Goal: Task Accomplishment & Management: Manage account settings

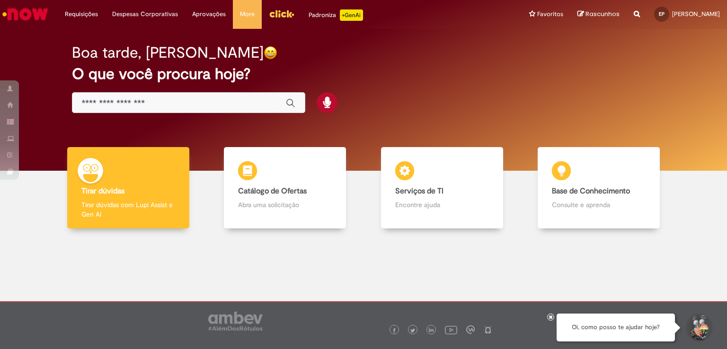
click at [277, 15] on img "Menu Cabeçalho" at bounding box center [282, 14] width 26 height 14
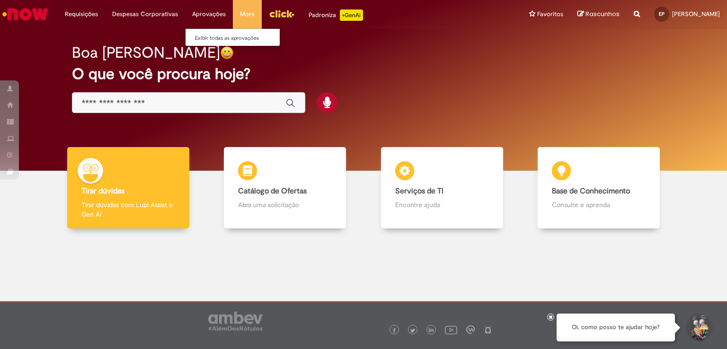
click at [105, 16] on li "Aprovações Exibir todas as aprovações" at bounding box center [81, 14] width 47 height 28
click at [216, 36] on link "Exibir todas as aprovações" at bounding box center [238, 38] width 104 height 10
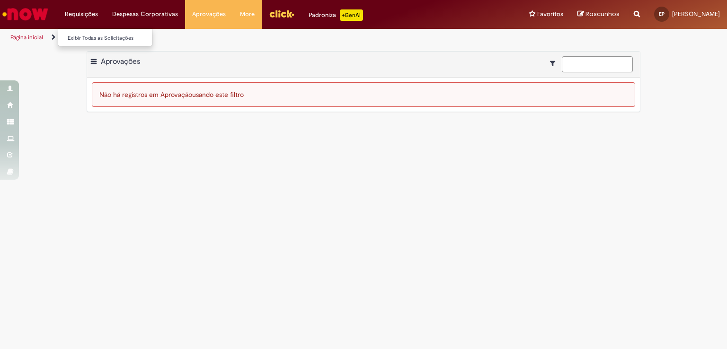
click at [75, 13] on li "Requisições Exibir Todas as Solicitações" at bounding box center [81, 14] width 47 height 28
click at [84, 33] on link "Exibir Todas as Solicitações" at bounding box center [110, 38] width 104 height 10
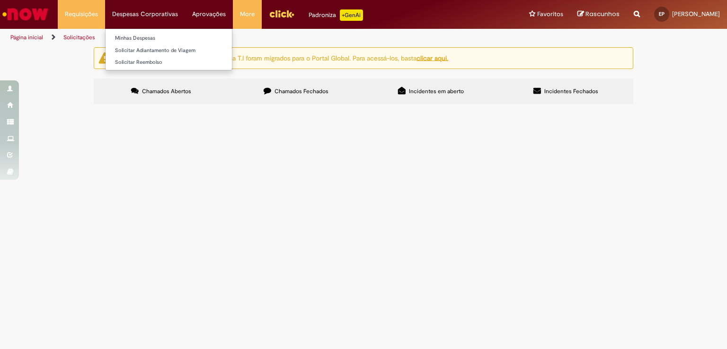
click at [105, 19] on li "Despesas Corporativas Minhas Despesas Solicitar Adiantamento de Viagem Solicita…" at bounding box center [81, 14] width 47 height 28
click at [151, 39] on link "Minhas Despesas" at bounding box center [169, 38] width 126 height 10
